Goal: Transaction & Acquisition: Book appointment/travel/reservation

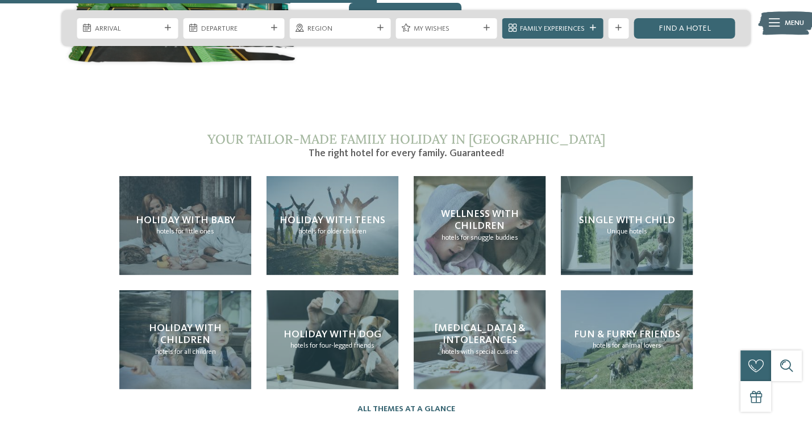
scroll to position [2159, 0]
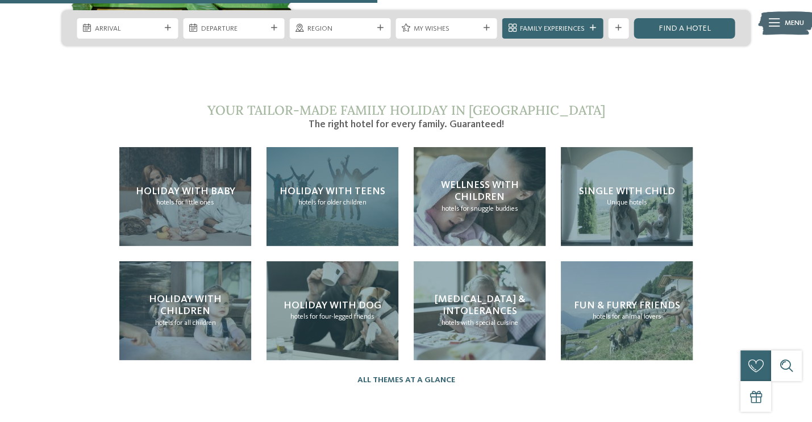
click at [371, 186] on span "Holiday with teens" at bounding box center [332, 191] width 106 height 10
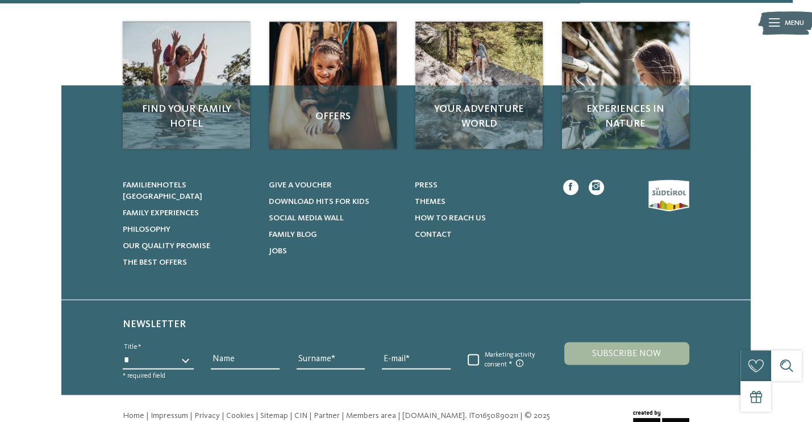
scroll to position [1636, 0]
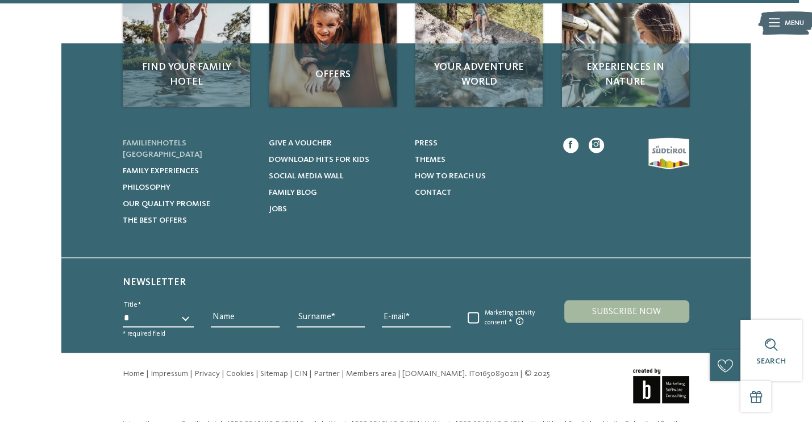
click at [187, 139] on span "Familienhotels [GEOGRAPHIC_DATA]" at bounding box center [163, 148] width 80 height 19
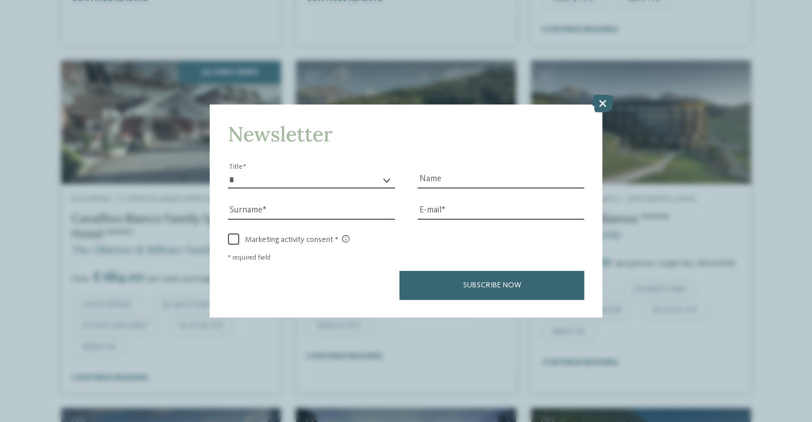
scroll to position [2000, 0]
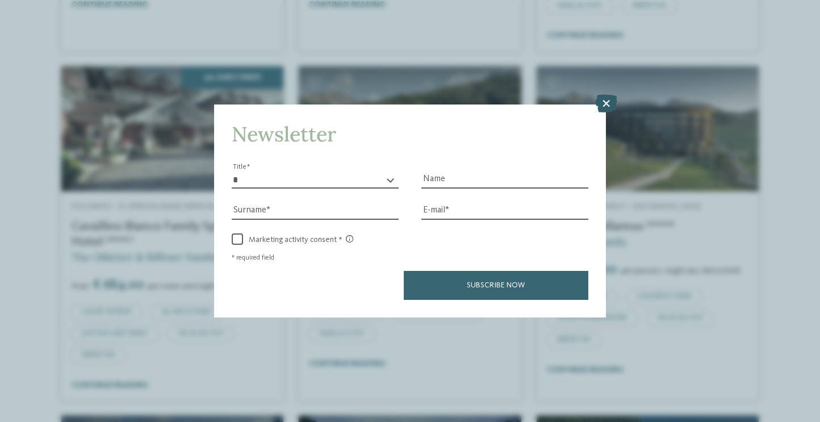
click at [608, 99] on icon at bounding box center [606, 103] width 22 height 18
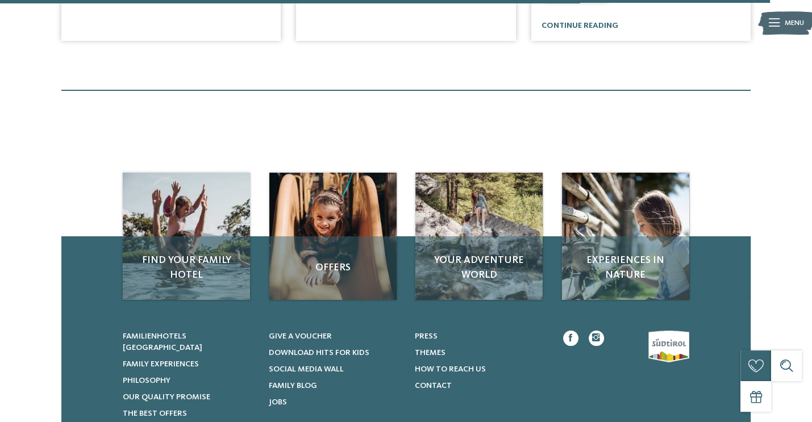
scroll to position [3386, 0]
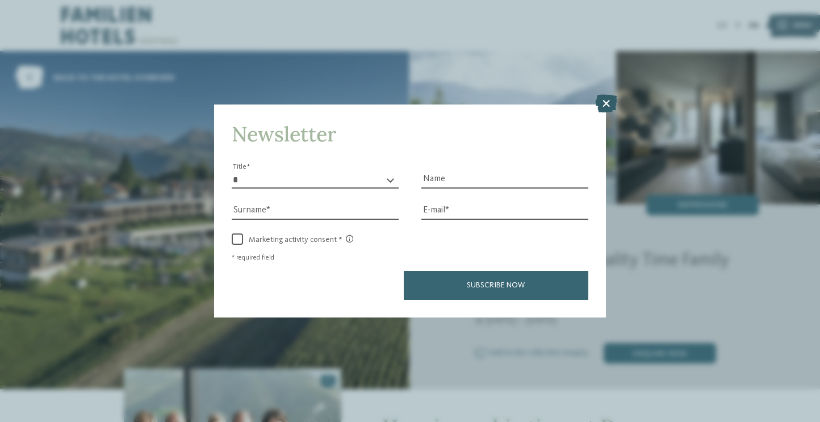
click at [604, 106] on icon at bounding box center [606, 103] width 22 height 18
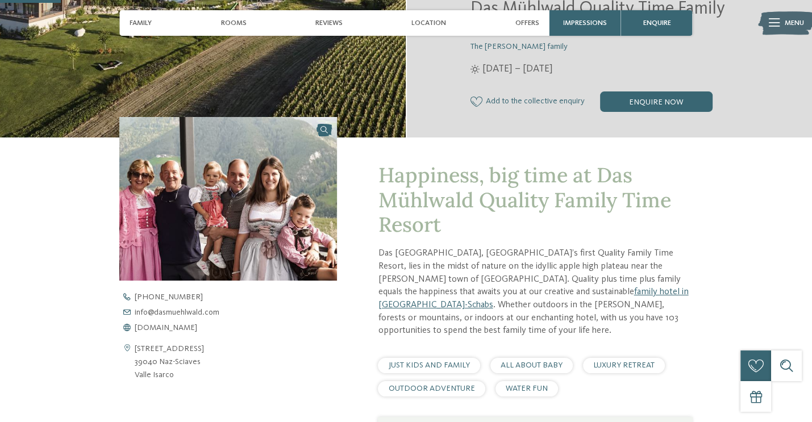
scroll to position [295, 0]
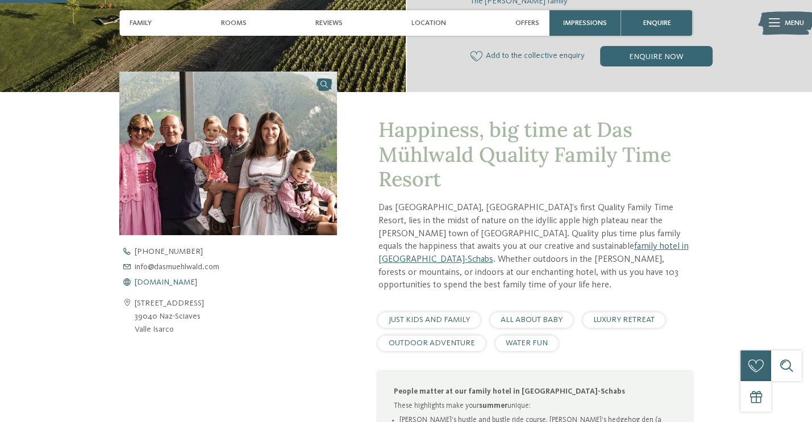
click at [197, 282] on span "www.dasmuehlwald.com" at bounding box center [166, 282] width 62 height 8
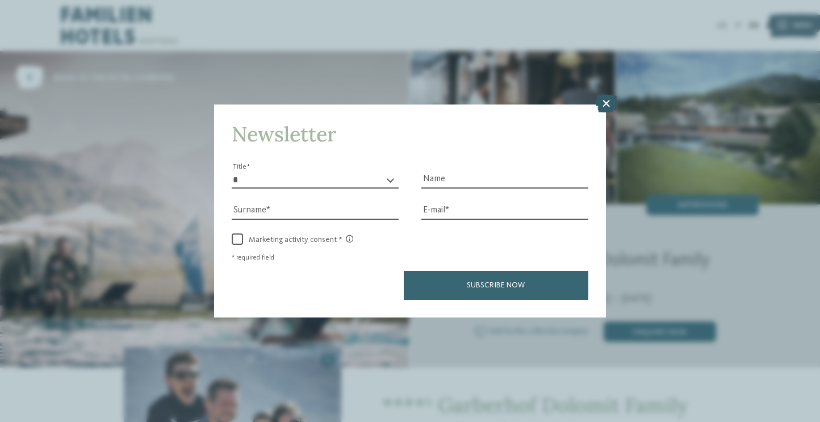
click at [600, 109] on icon at bounding box center [606, 103] width 22 height 18
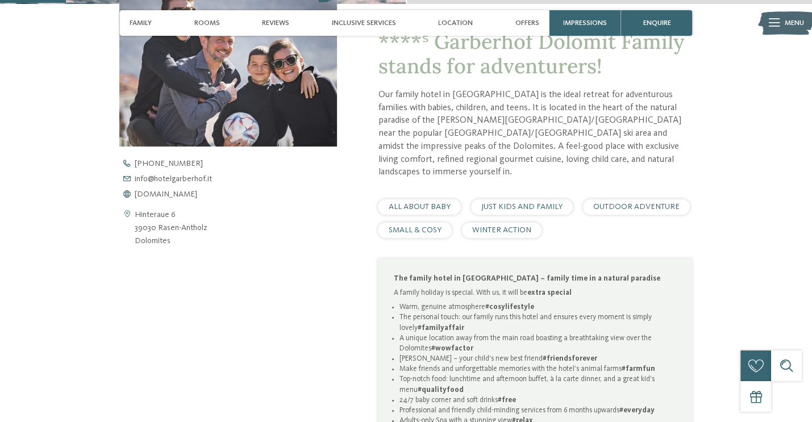
scroll to position [386, 0]
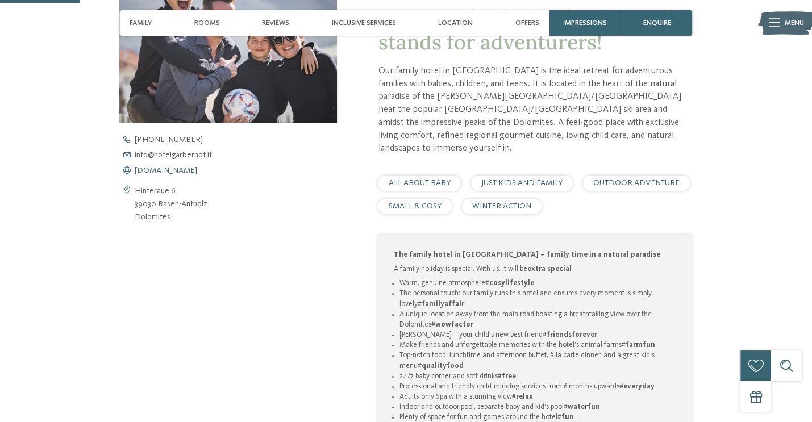
click at [159, 173] on span "www.hotelgarberhof.it" at bounding box center [166, 170] width 62 height 8
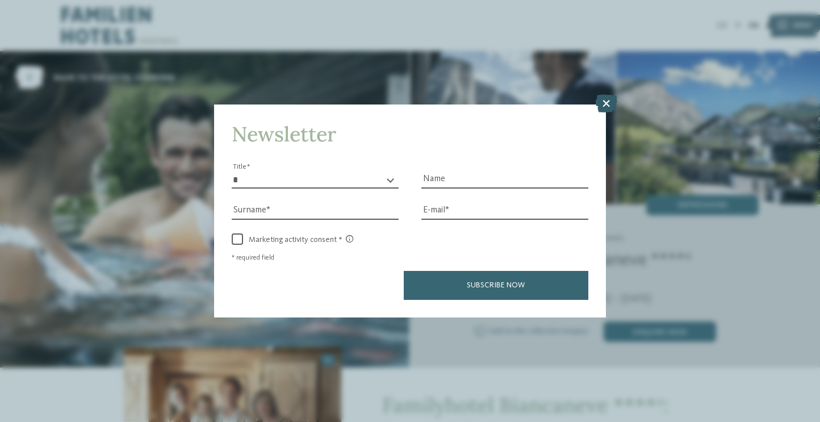
click at [604, 102] on icon at bounding box center [606, 103] width 22 height 18
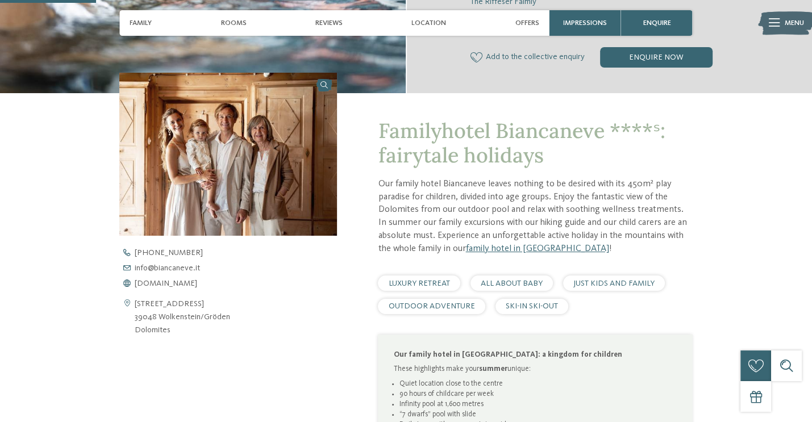
scroll to position [409, 0]
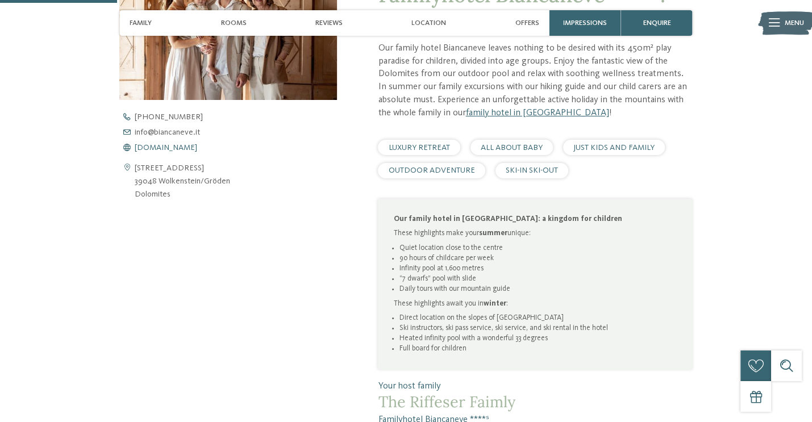
click at [158, 147] on span "www.biancaneve.it" at bounding box center [166, 148] width 62 height 8
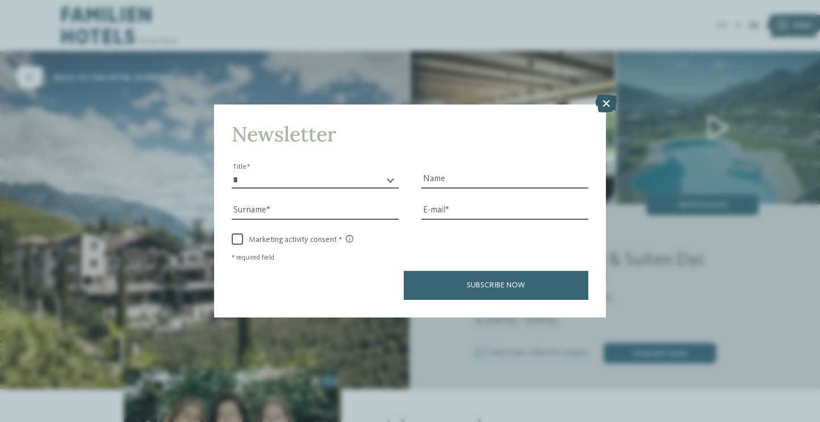
click at [609, 101] on icon at bounding box center [606, 103] width 22 height 18
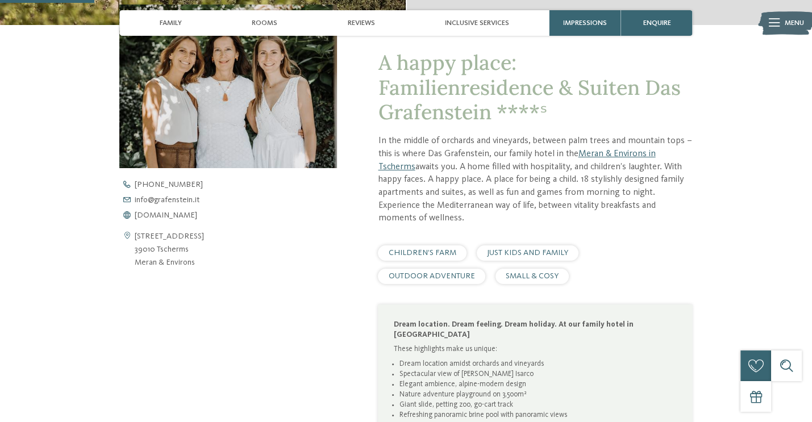
scroll to position [364, 0]
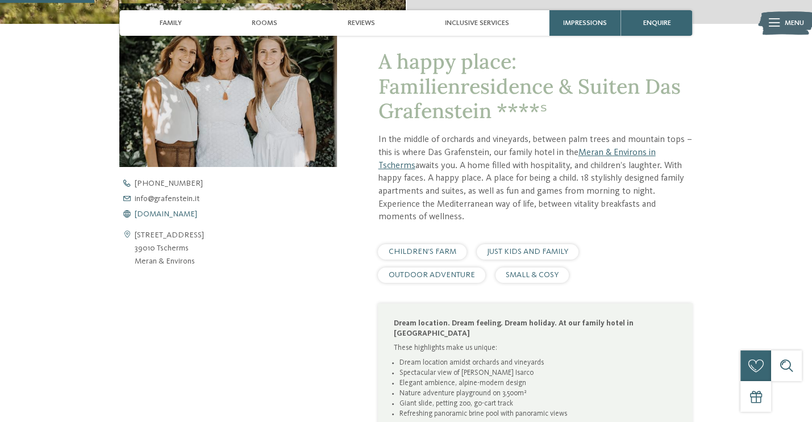
click at [183, 215] on span "www.grafenstein.it" at bounding box center [166, 214] width 62 height 8
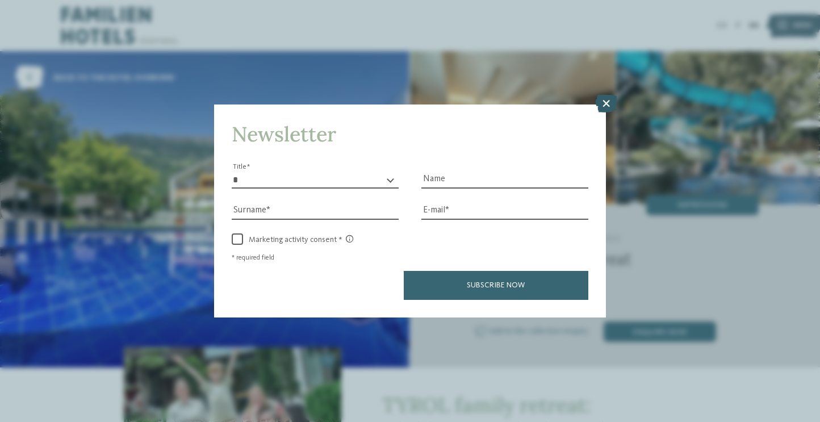
click at [602, 98] on icon at bounding box center [606, 103] width 22 height 18
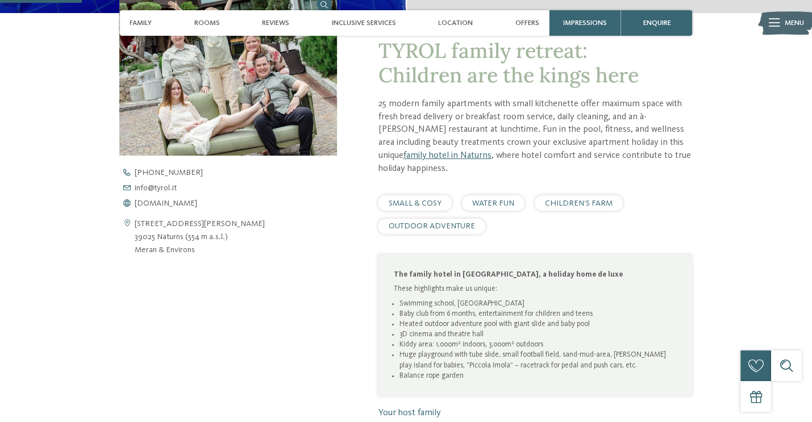
scroll to position [386, 0]
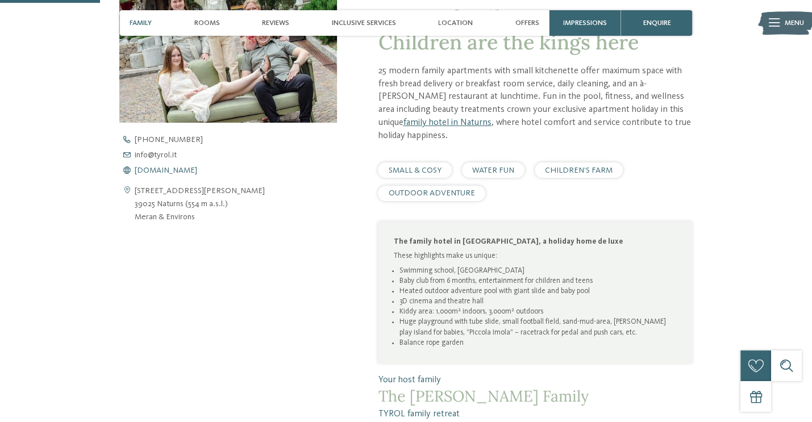
click at [148, 170] on span "www.tyrol.it" at bounding box center [166, 170] width 62 height 8
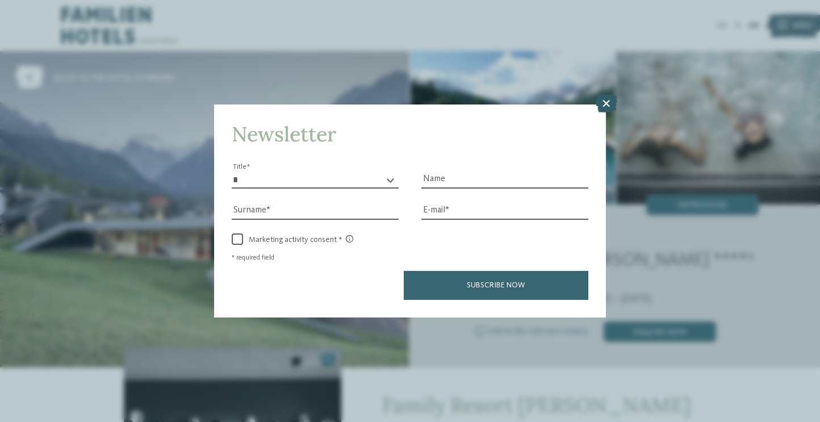
click at [604, 100] on icon at bounding box center [606, 103] width 22 height 18
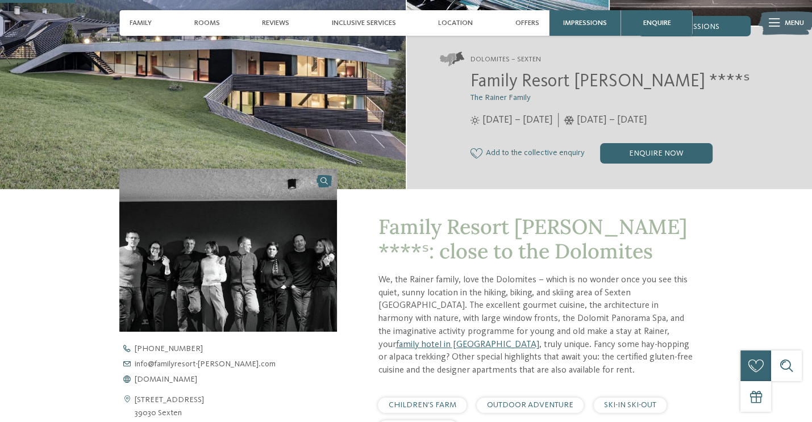
scroll to position [318, 0]
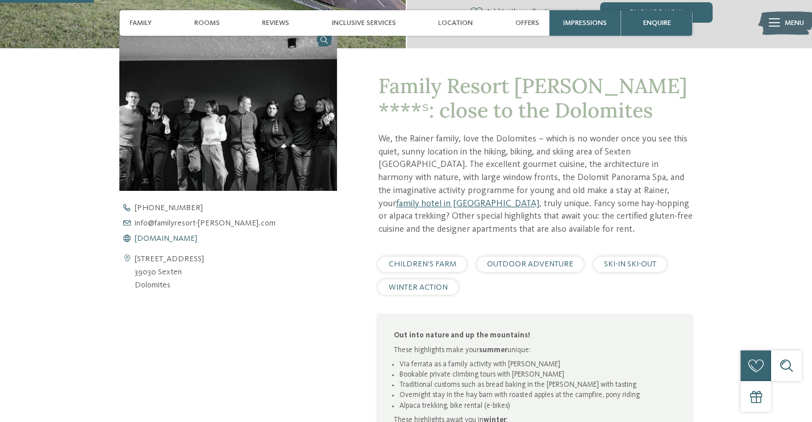
click at [169, 239] on span "[DOMAIN_NAME]" at bounding box center [166, 239] width 62 height 8
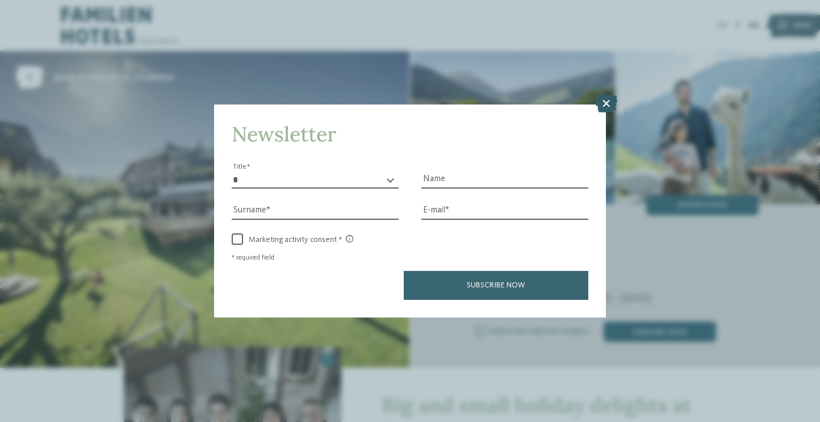
click at [603, 102] on icon at bounding box center [606, 103] width 22 height 18
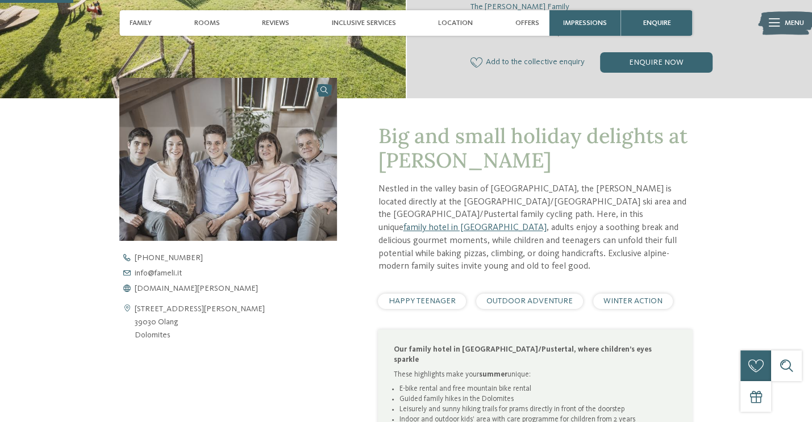
scroll to position [295, 0]
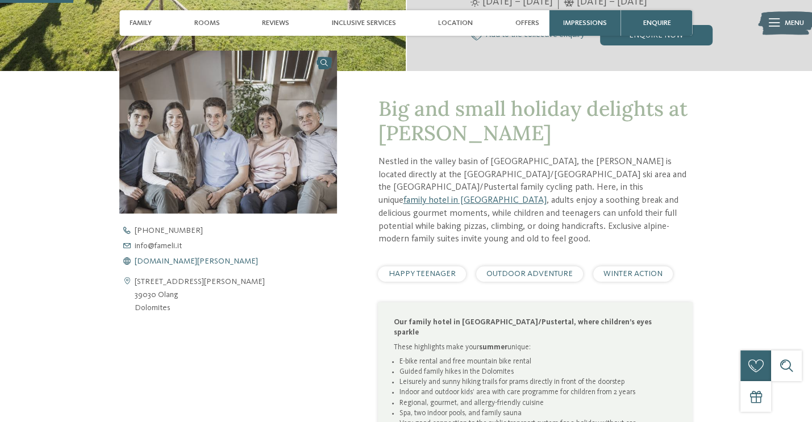
click at [157, 264] on span "www.fameli.it" at bounding box center [196, 261] width 123 height 8
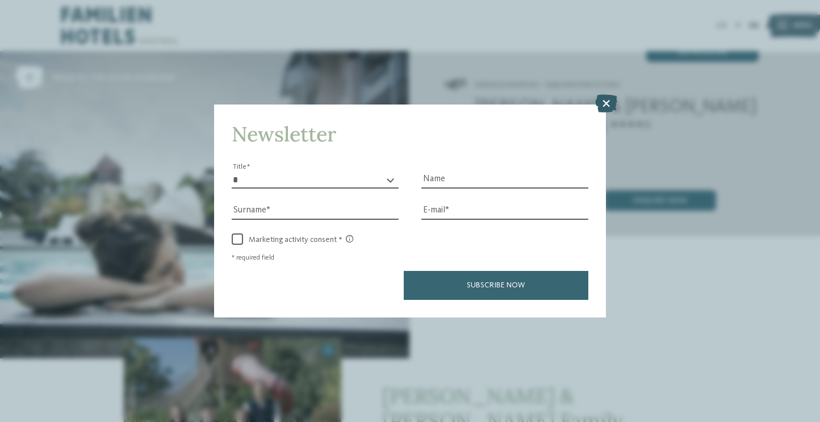
click at [604, 105] on icon at bounding box center [606, 103] width 22 height 18
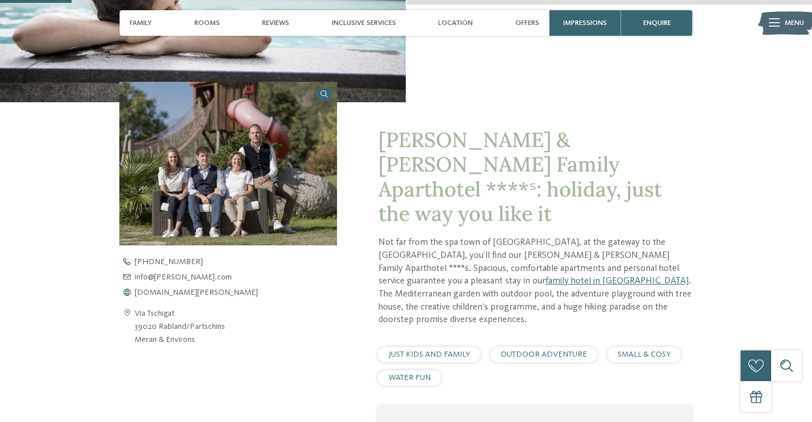
scroll to position [295, 0]
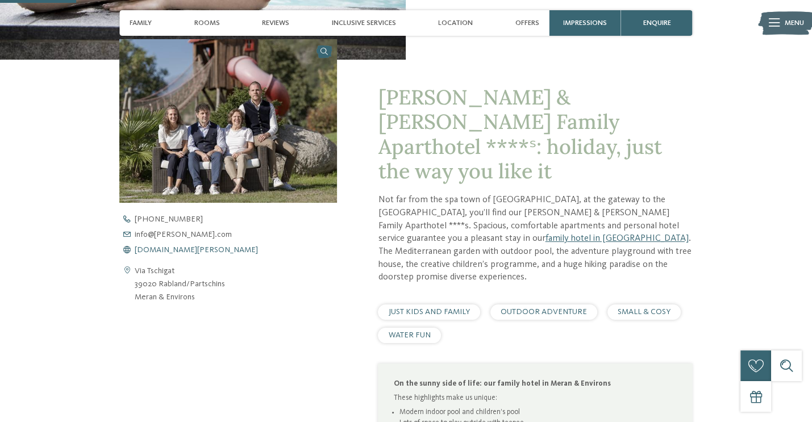
click at [150, 249] on span "www.heidi-edith.com" at bounding box center [196, 250] width 123 height 8
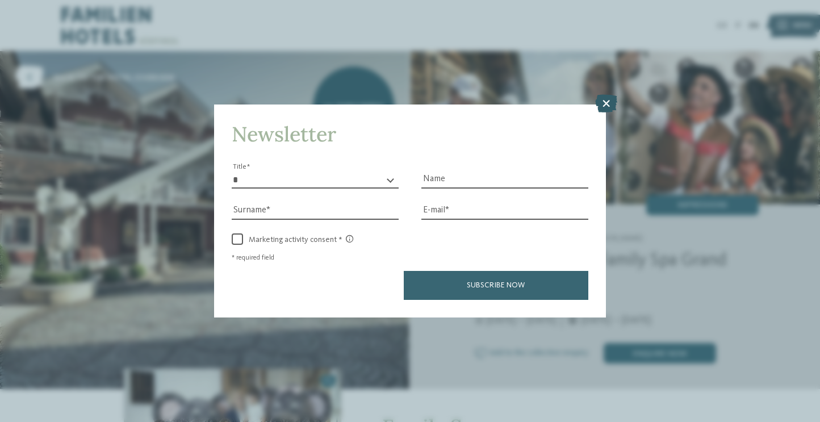
click at [606, 99] on icon at bounding box center [606, 103] width 22 height 18
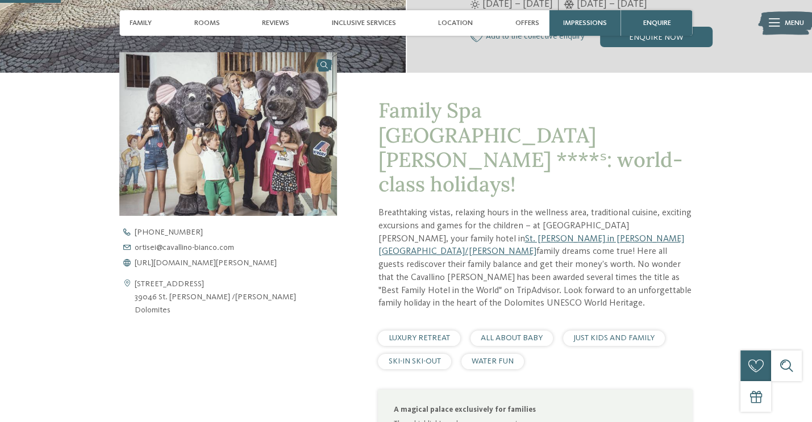
scroll to position [318, 0]
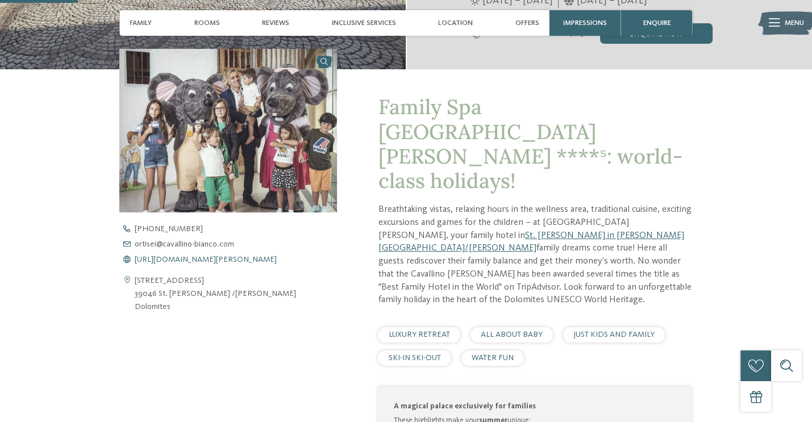
click at [154, 260] on span "https://www.cavallino-bianco.com/en/family-hotel-italy" at bounding box center [206, 260] width 142 height 8
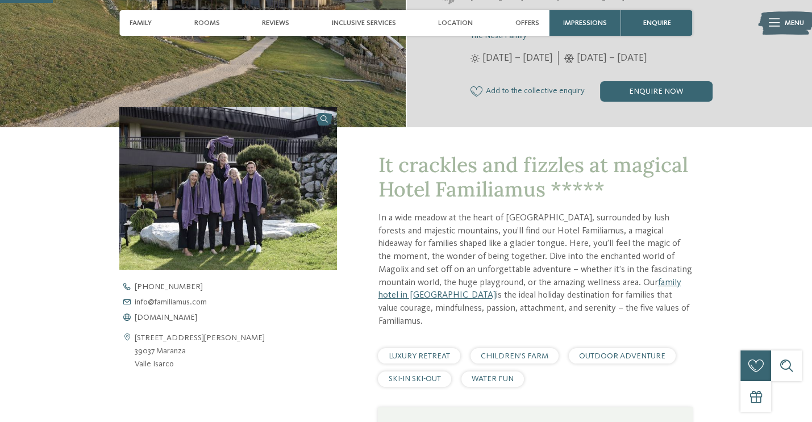
scroll to position [273, 0]
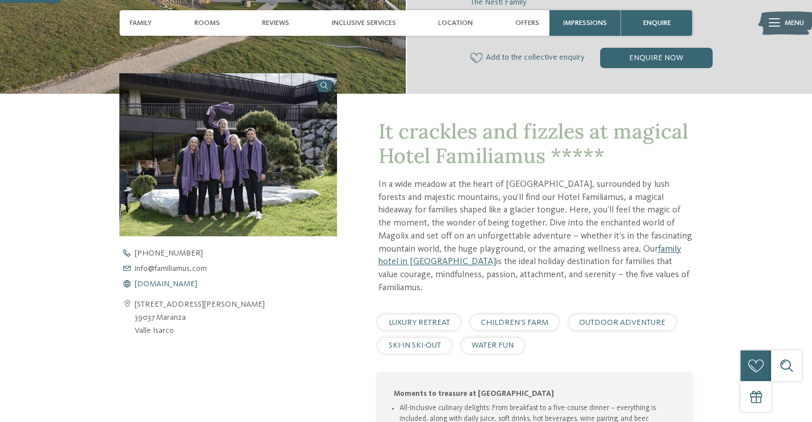
click at [160, 284] on span "www.familiamus.com" at bounding box center [166, 284] width 62 height 8
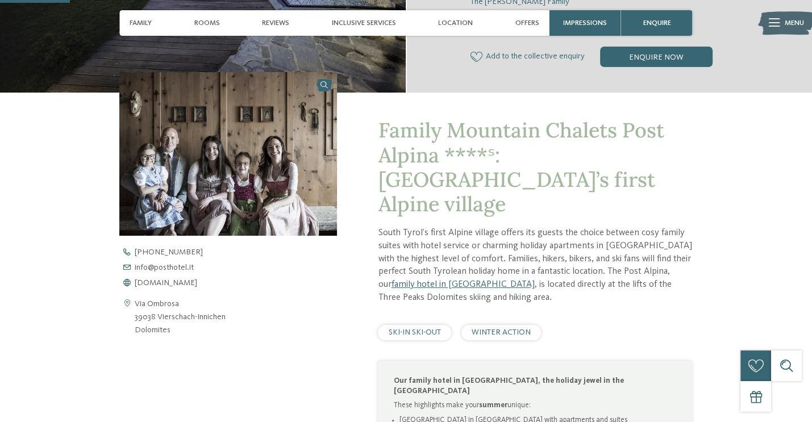
scroll to position [295, 0]
click at [173, 281] on span "www.postalpina.it" at bounding box center [166, 282] width 62 height 8
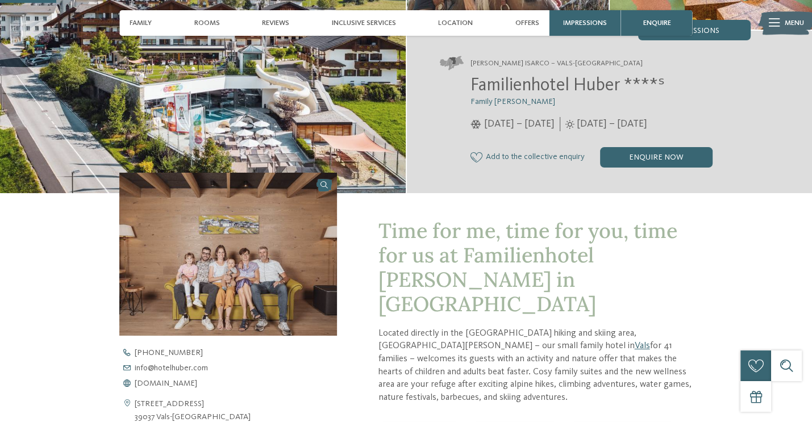
scroll to position [318, 0]
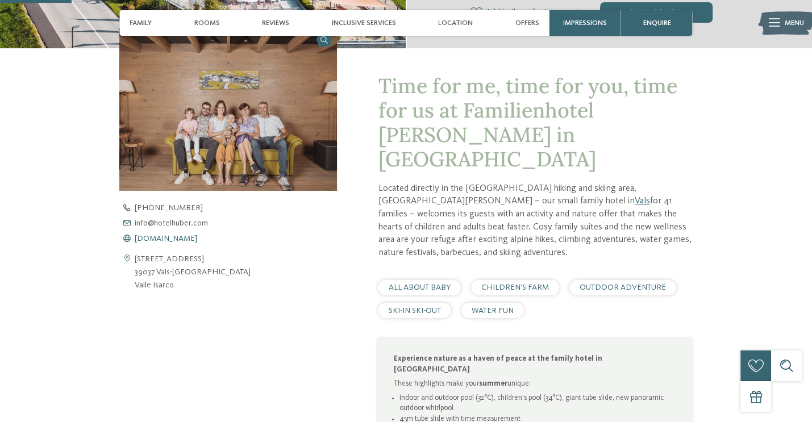
click at [155, 239] on span "www.hotelhuber.com" at bounding box center [166, 239] width 62 height 8
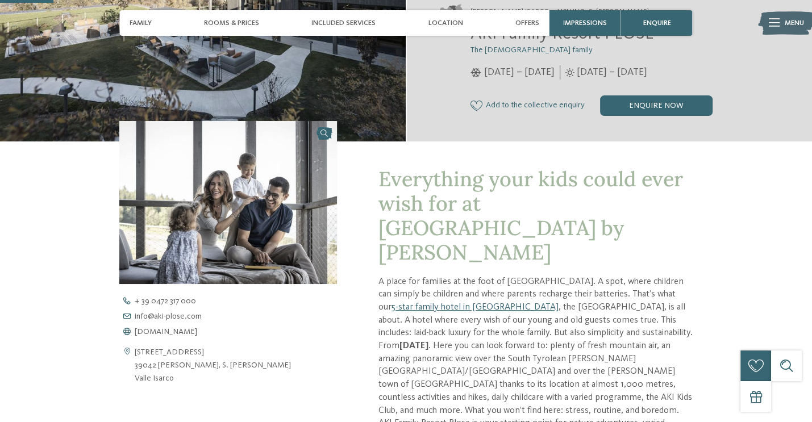
scroll to position [227, 0]
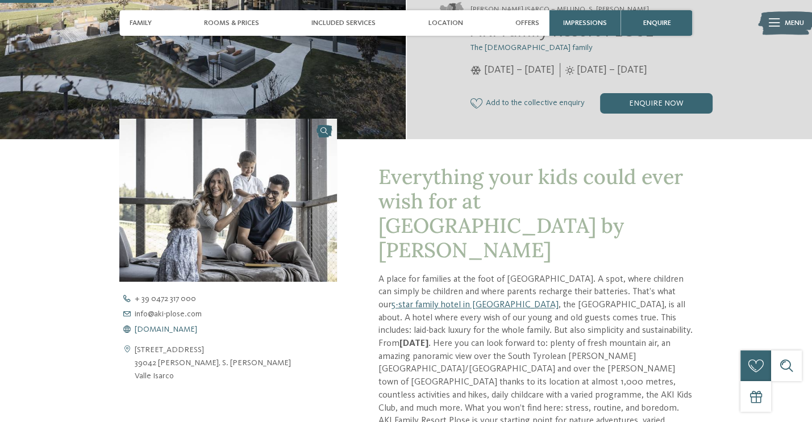
click at [164, 330] on span "[DOMAIN_NAME]" at bounding box center [166, 330] width 62 height 8
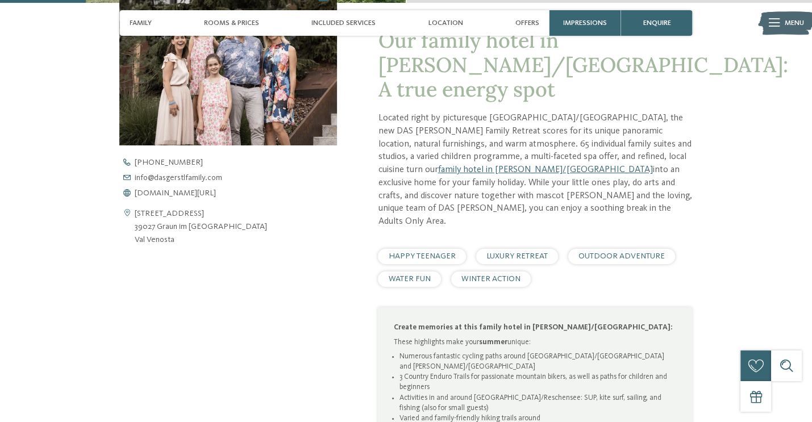
scroll to position [386, 0]
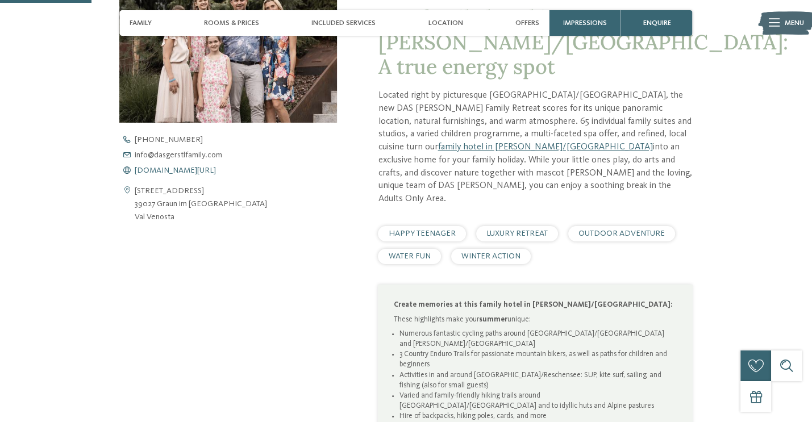
click at [202, 173] on span "[DOMAIN_NAME][URL]" at bounding box center [175, 170] width 81 height 8
